Goal: Task Accomplishment & Management: Complete application form

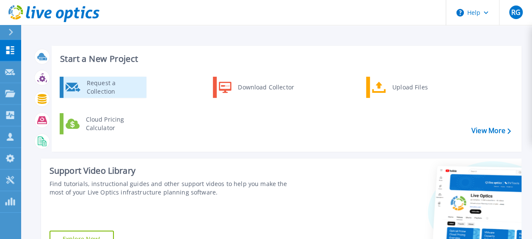
click at [135, 85] on div "Request a Collection" at bounding box center [114, 87] width 62 height 17
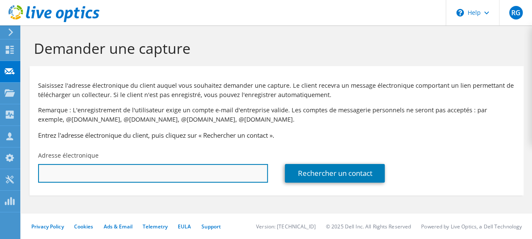
click at [92, 171] on input "text" at bounding box center [153, 173] width 230 height 19
paste input "[PERSON_NAME] <[EMAIL_ADDRESS][DOMAIN_NAME]>"
drag, startPoint x: 92, startPoint y: 172, endPoint x: -2, endPoint y: 188, distance: 95.2
click at [0, 188] on html "RG Membre de l'équipe [PERSON_NAME] [EMAIL_ADDRESS][DOMAIN_NAME] MTI Technology…" at bounding box center [266, 119] width 532 height 239
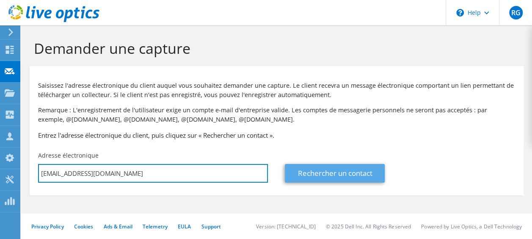
type input "[EMAIL_ADDRESS][DOMAIN_NAME]"
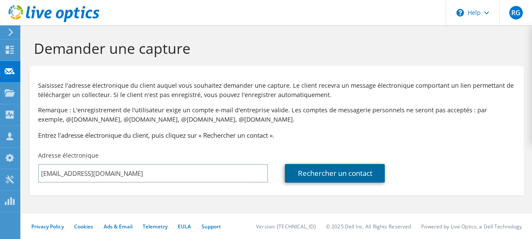
click at [340, 169] on link "Rechercher un contact" at bounding box center [335, 173] width 100 height 19
type input "AZ [GEOGRAPHIC_DATA]"
type input "[PERSON_NAME]"
type input "Livio"
type input "[GEOGRAPHIC_DATA]"
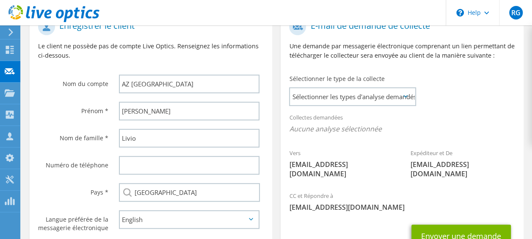
scroll to position [165, 0]
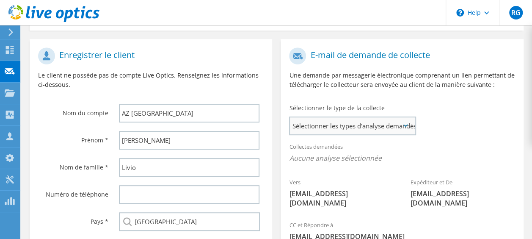
click at [316, 132] on span "Sélectionner les types d'analyse demandés" at bounding box center [352, 125] width 125 height 17
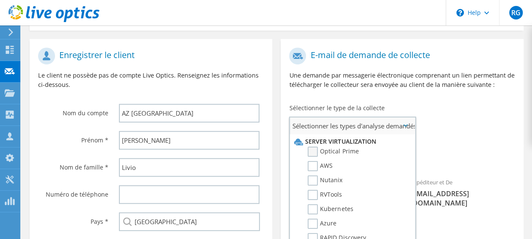
click at [344, 151] on label "Optical Prime" at bounding box center [333, 151] width 51 height 10
click at [0, 0] on input "Optical Prime" at bounding box center [0, 0] width 0 height 0
click at [464, 146] on div "Collectes demandées Aucune analyse sélectionnée Optical Prime" at bounding box center [402, 155] width 242 height 34
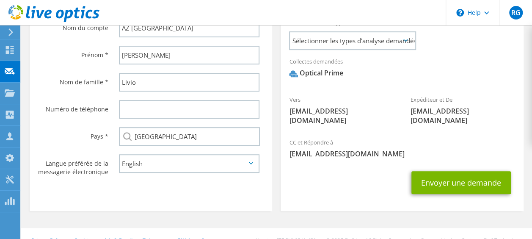
scroll to position [252, 0]
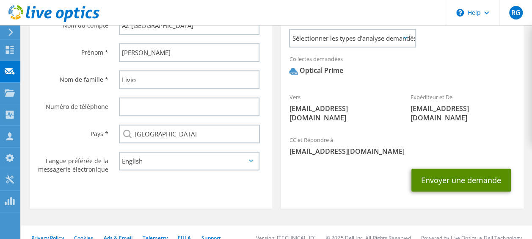
click at [456, 168] on button "Envoyer une demande" at bounding box center [460, 179] width 99 height 23
